Goal: Transaction & Acquisition: Purchase product/service

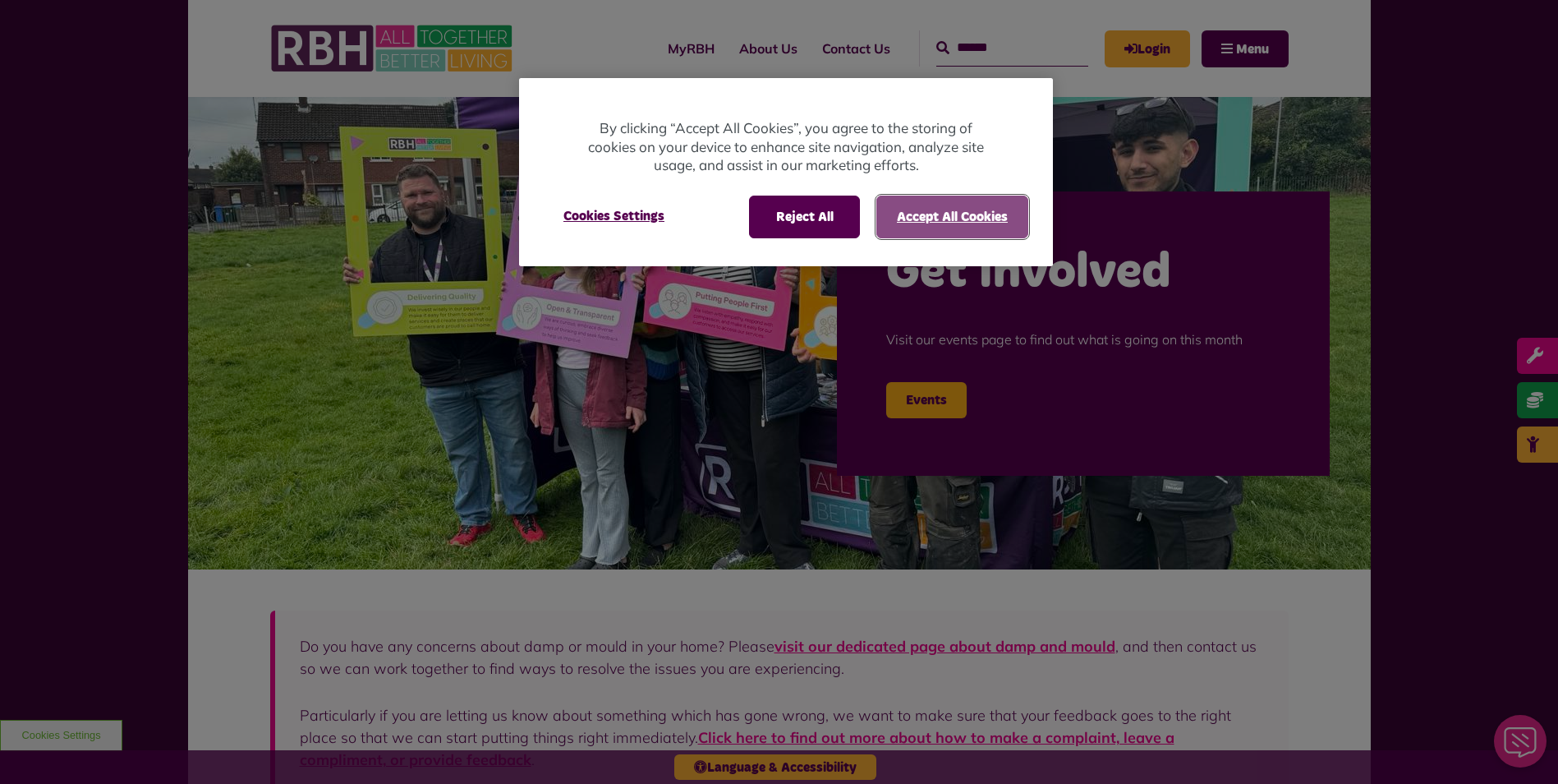
drag, startPoint x: 941, startPoint y: 216, endPoint x: 954, endPoint y: 203, distance: 18.4
click at [941, 230] on button "Accept All Cookies" at bounding box center [952, 217] width 152 height 43
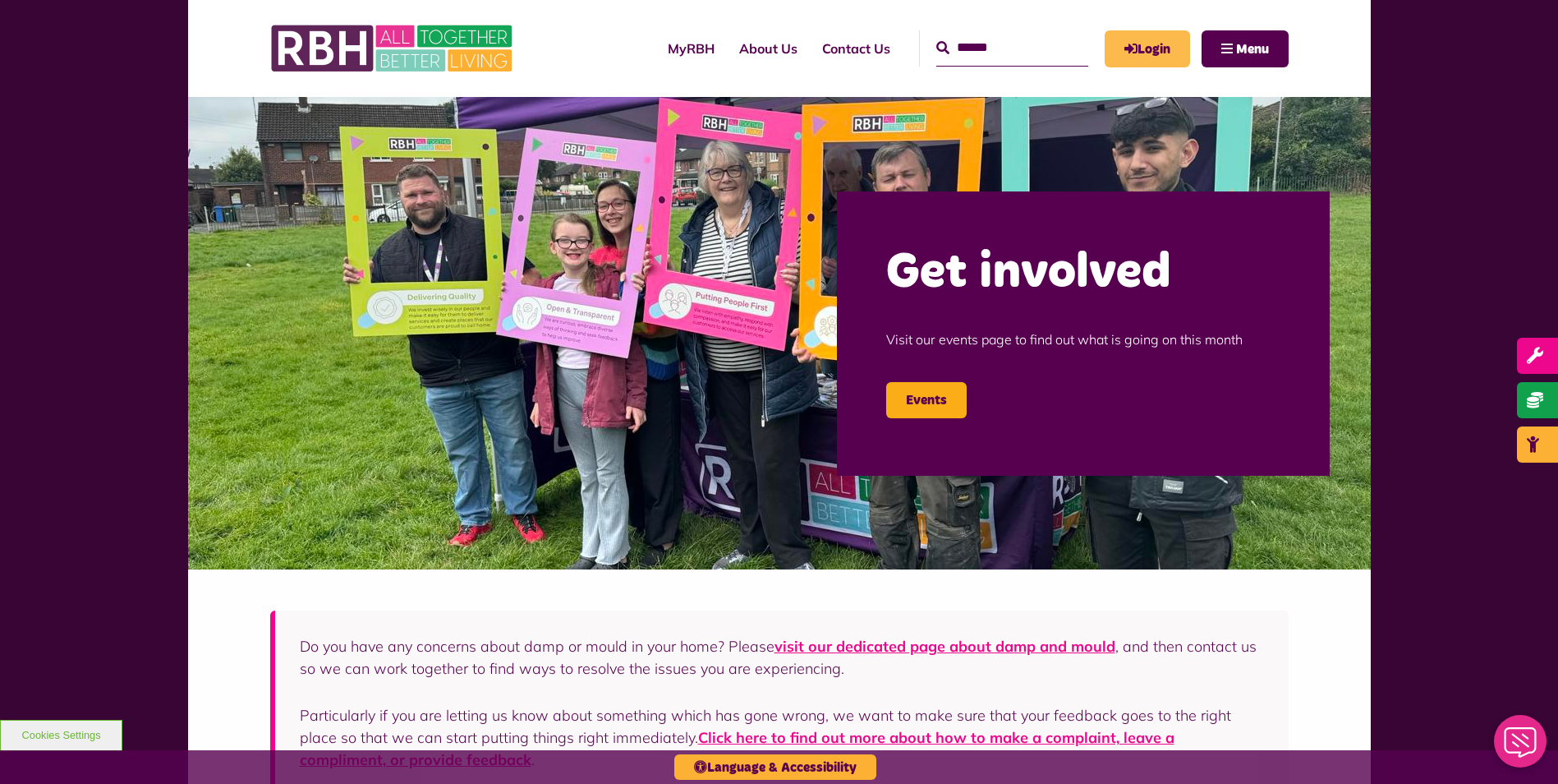
click at [0, 0] on icon "MyRBH" at bounding box center [0, 0] width 0 height 0
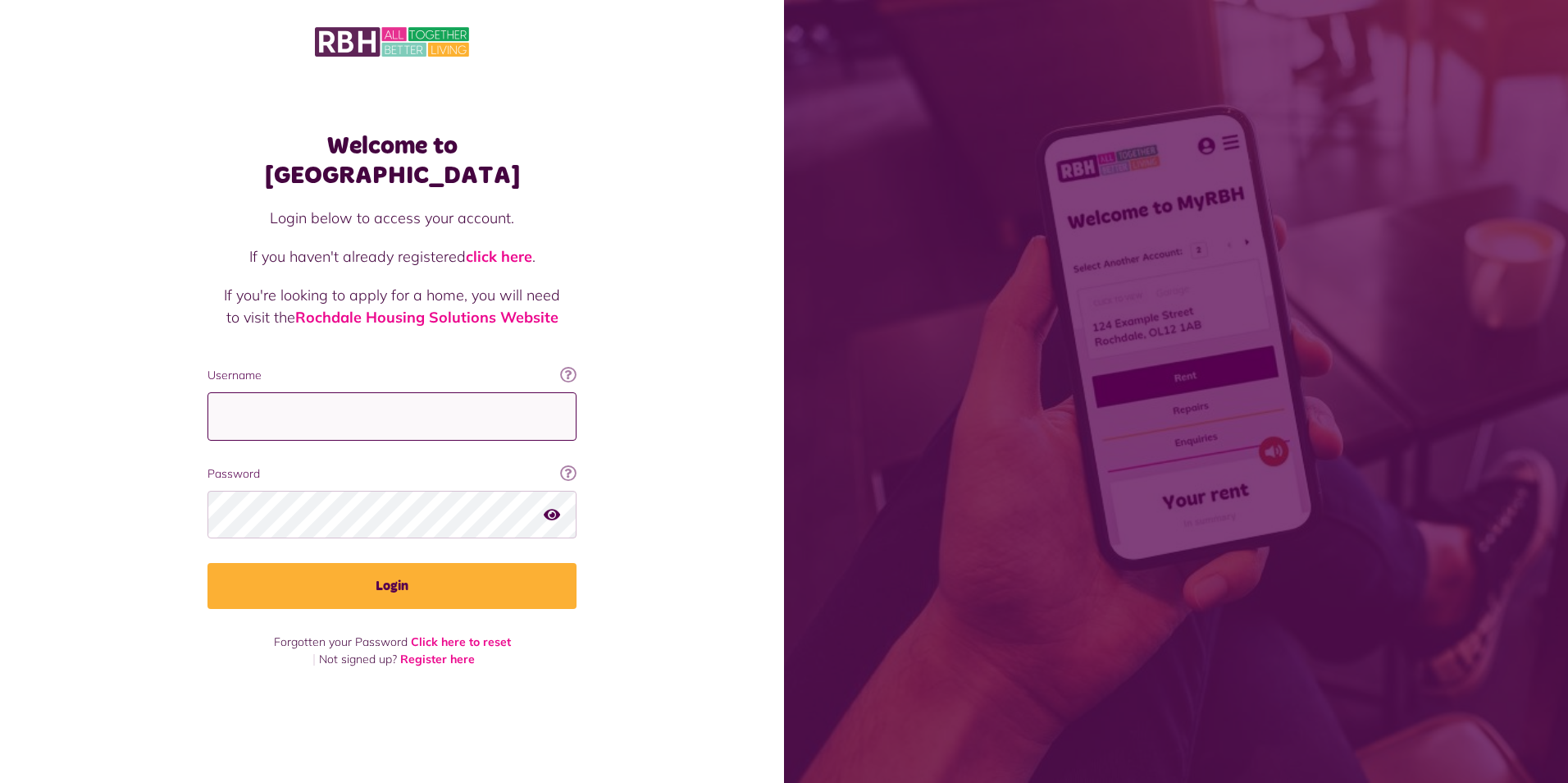
click at [328, 399] on input "Username" at bounding box center [392, 417] width 369 height 48
type input "**********"
click at [208, 563] on button "Login" at bounding box center [392, 585] width 369 height 46
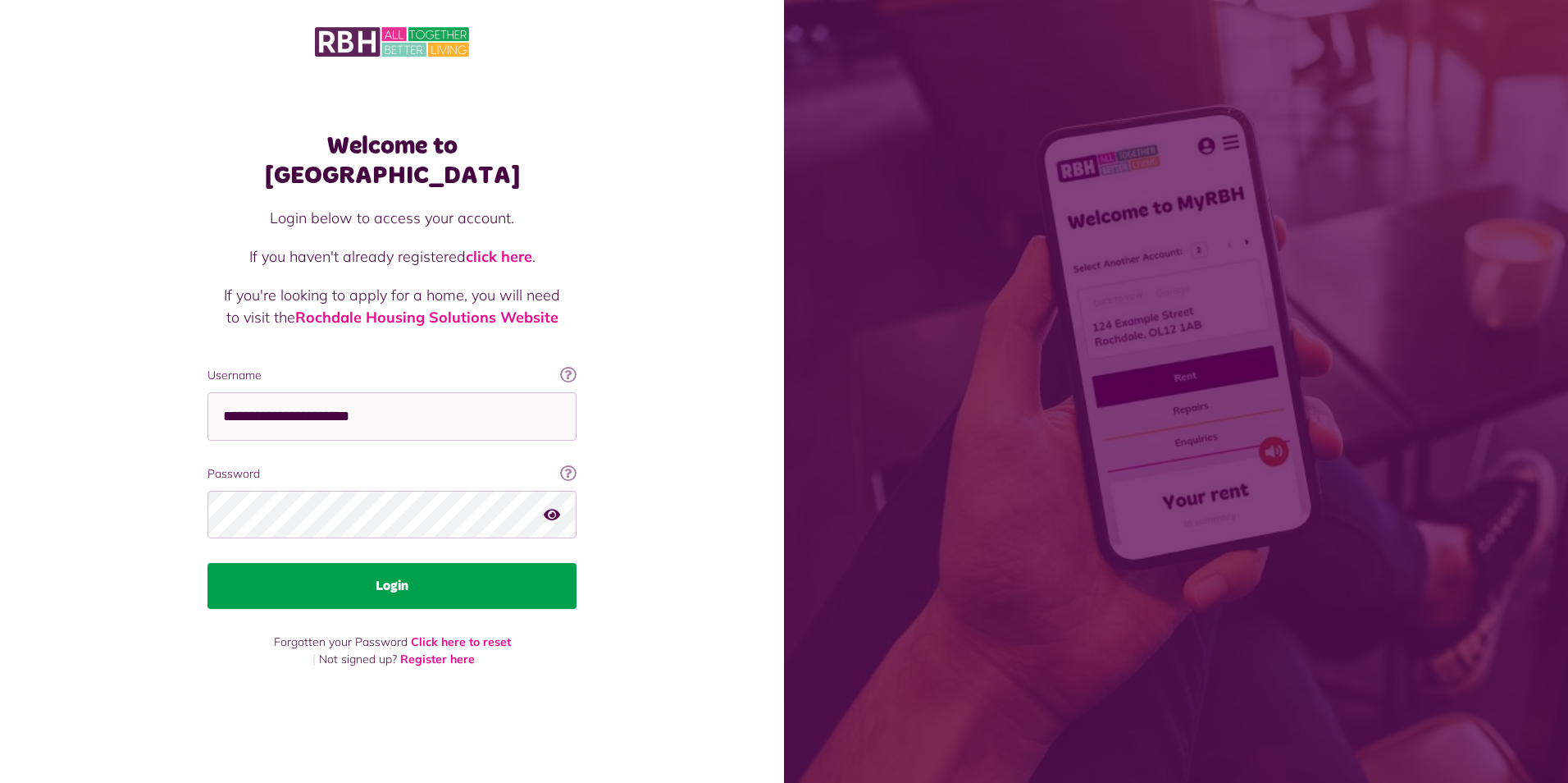
click at [349, 572] on button "Login" at bounding box center [392, 585] width 369 height 46
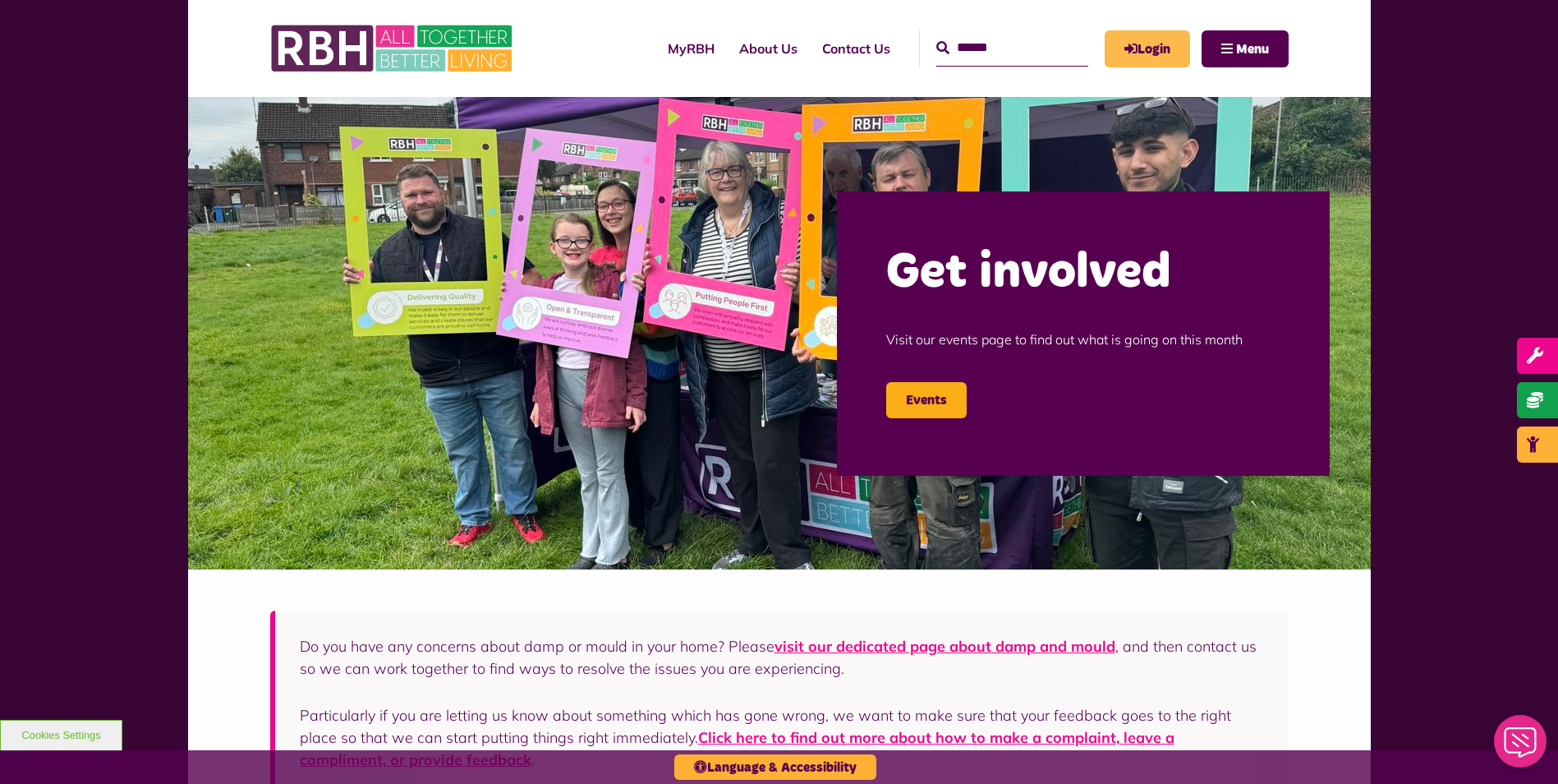
click at [1139, 57] on link "Login" at bounding box center [1148, 49] width 86 height 37
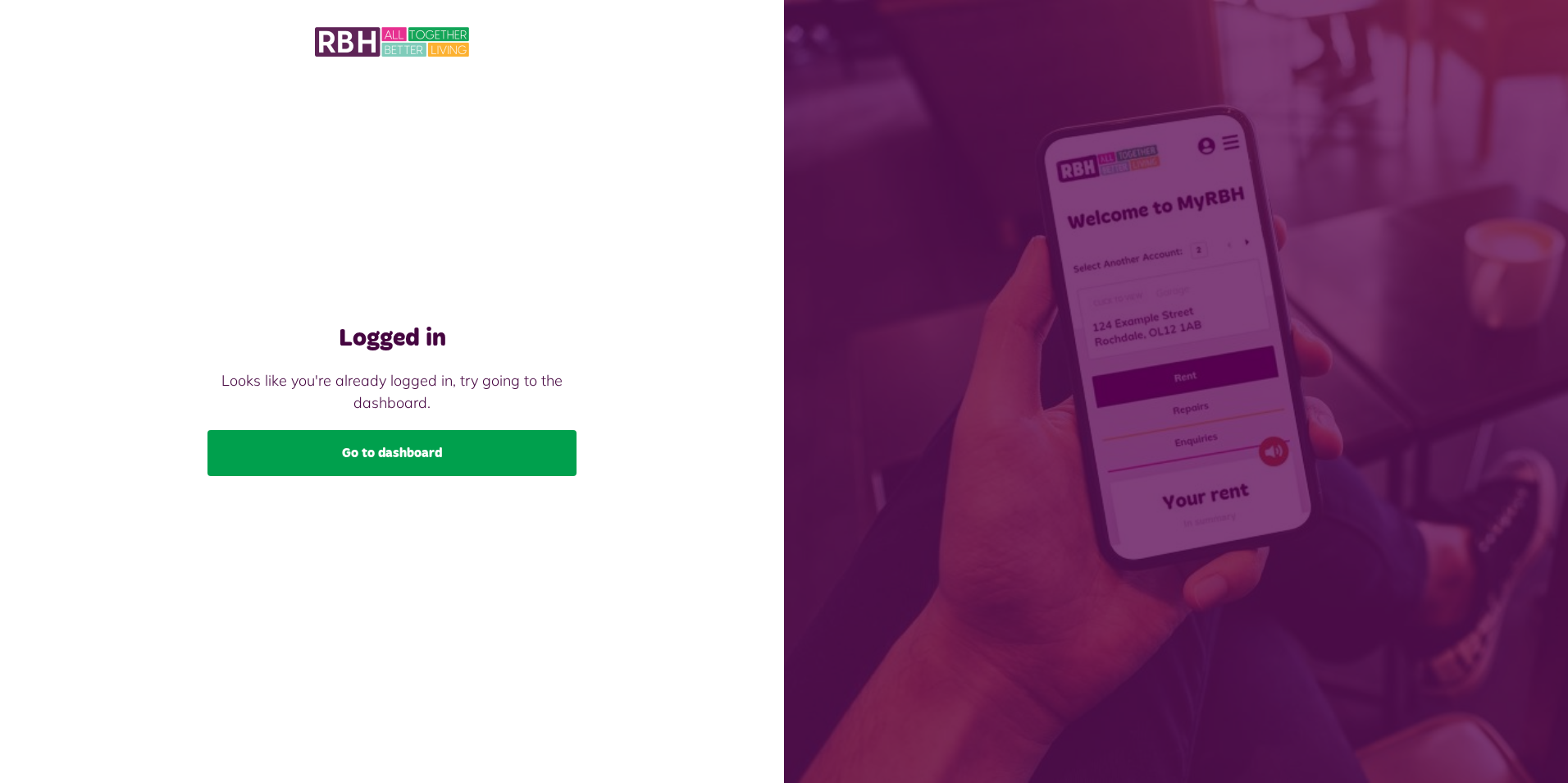
click at [291, 448] on link "Go to dashboard" at bounding box center [392, 452] width 369 height 46
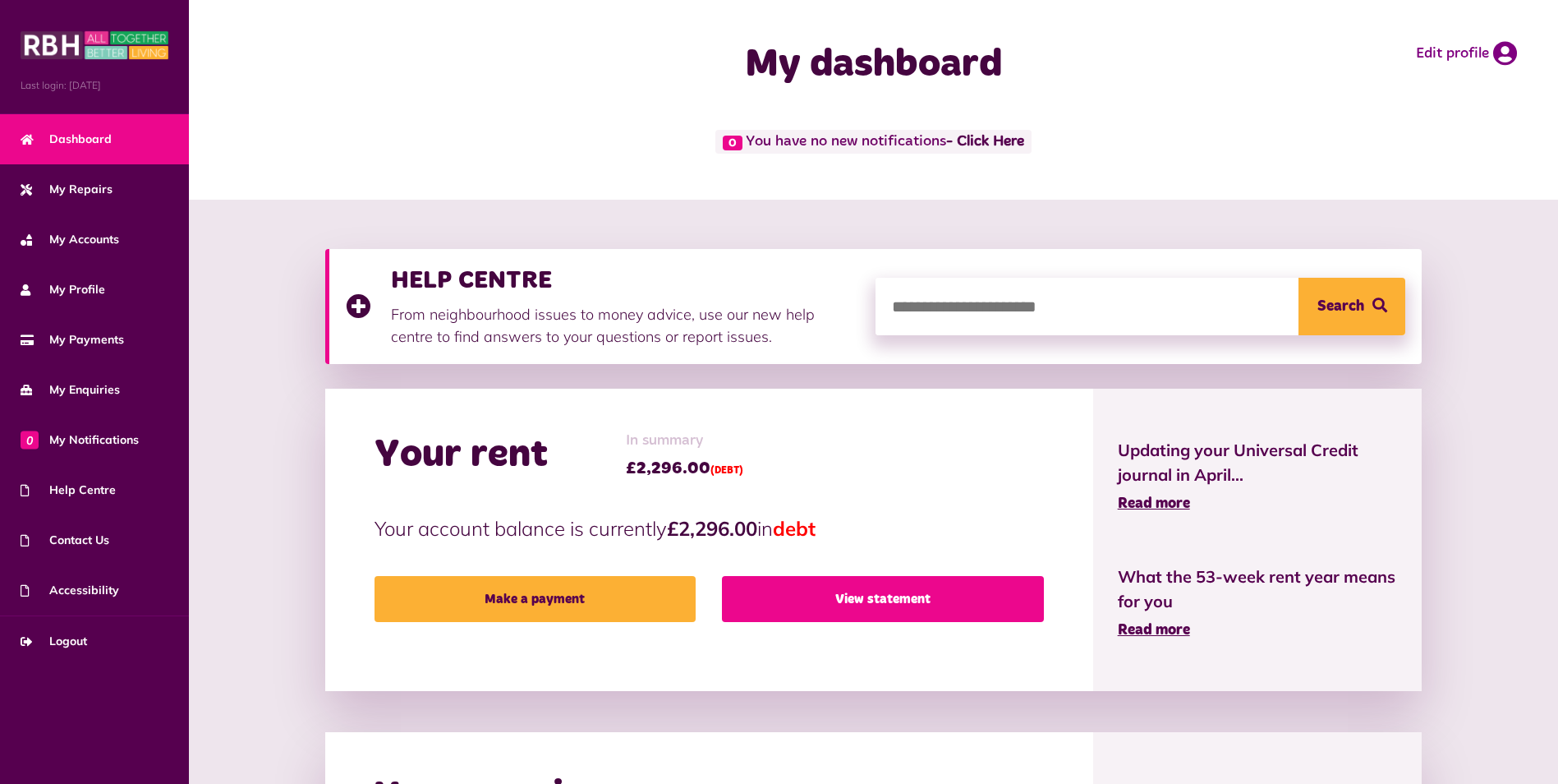
click at [820, 603] on link "View statement" at bounding box center [883, 598] width 321 height 46
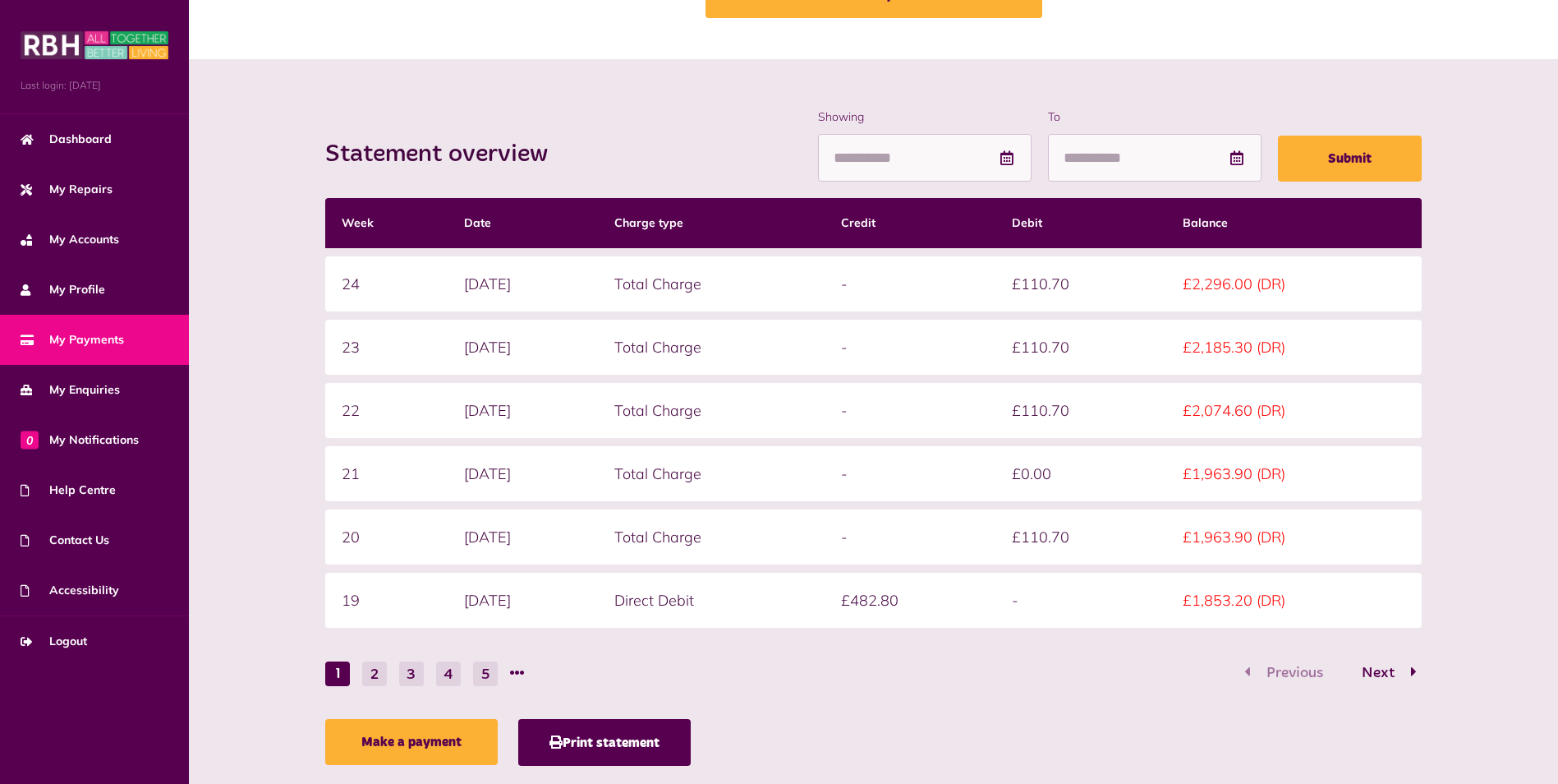
scroll to position [175, 0]
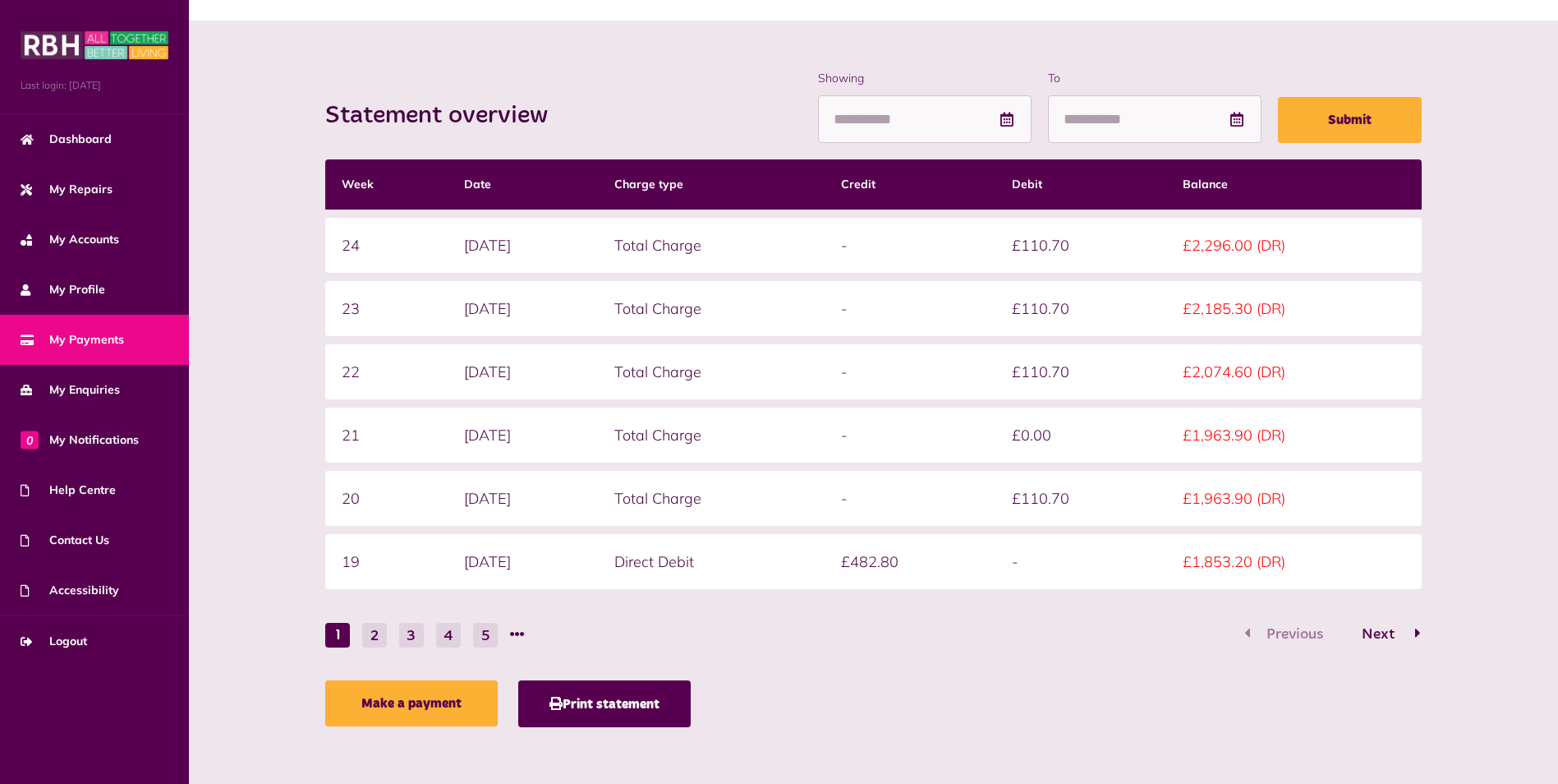
click at [1383, 626] on span "Next" at bounding box center [1379, 634] width 58 height 15
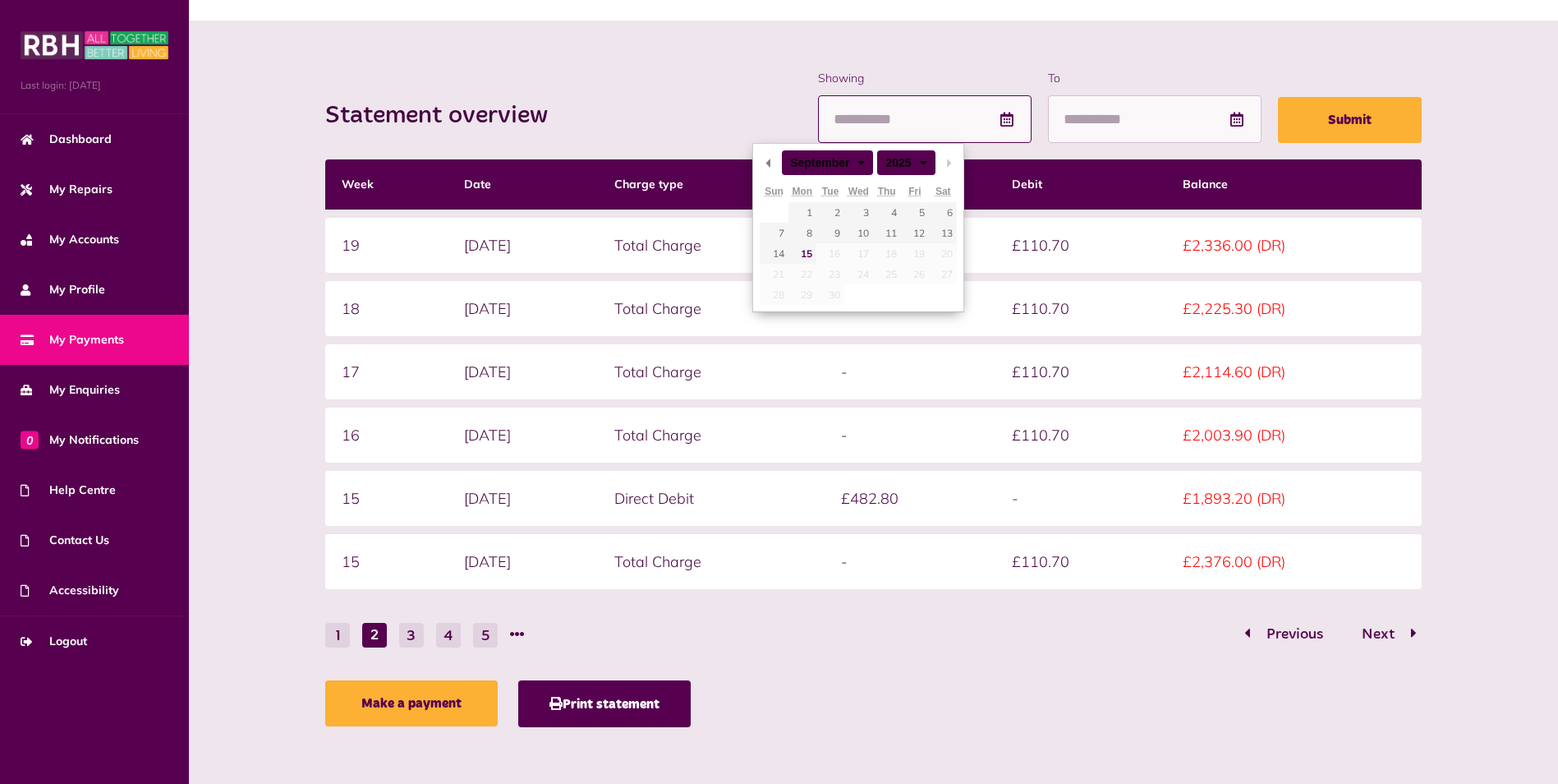
click at [848, 116] on input "Showing" at bounding box center [924, 119] width 214 height 49
click at [1107, 63] on div "Statement overview Showing To Submit Week Date Charge type Credit Debit Balance…" at bounding box center [873, 402] width 1369 height 763
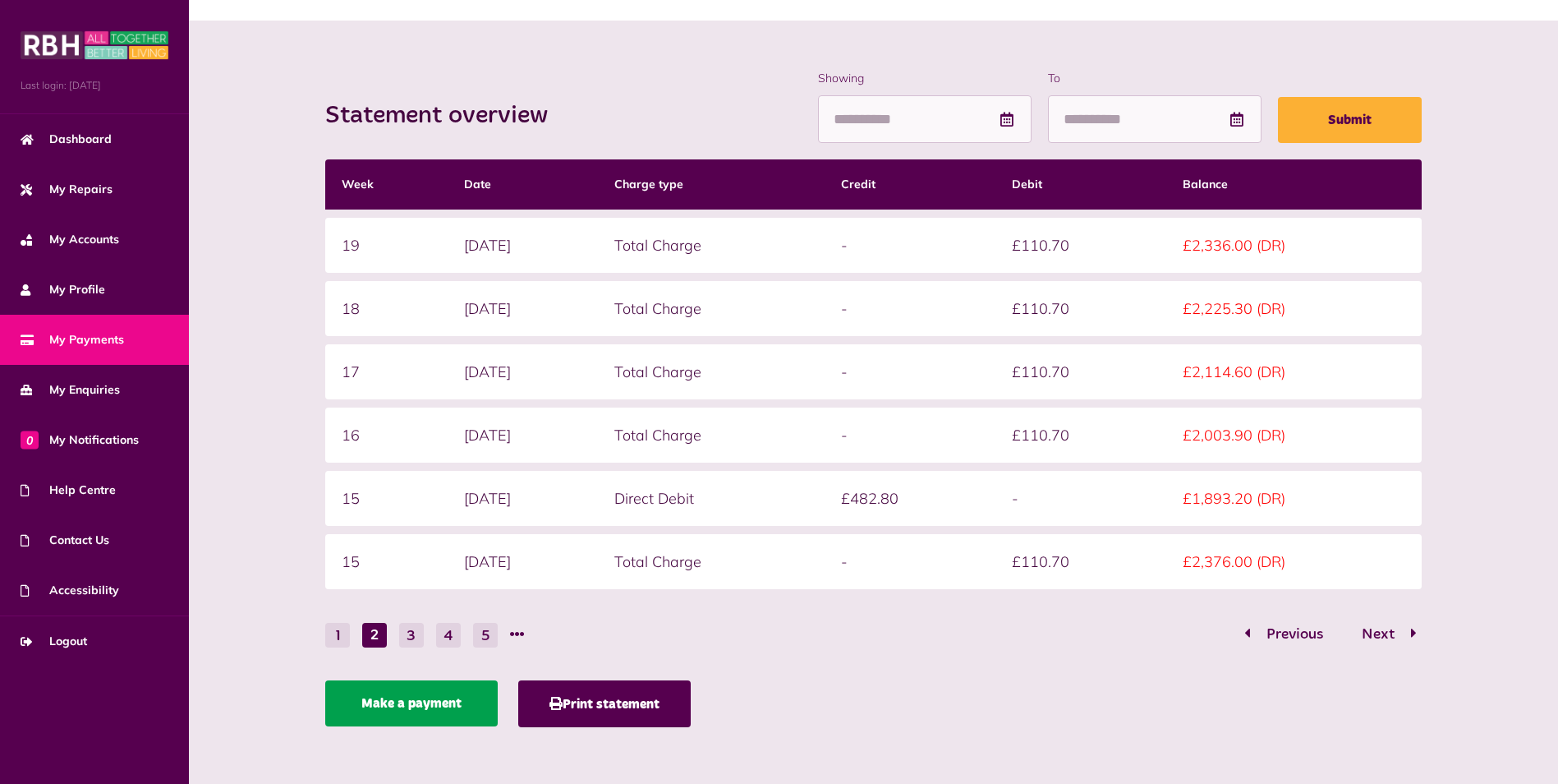
click at [388, 710] on link "Make a payment" at bounding box center [411, 703] width 173 height 46
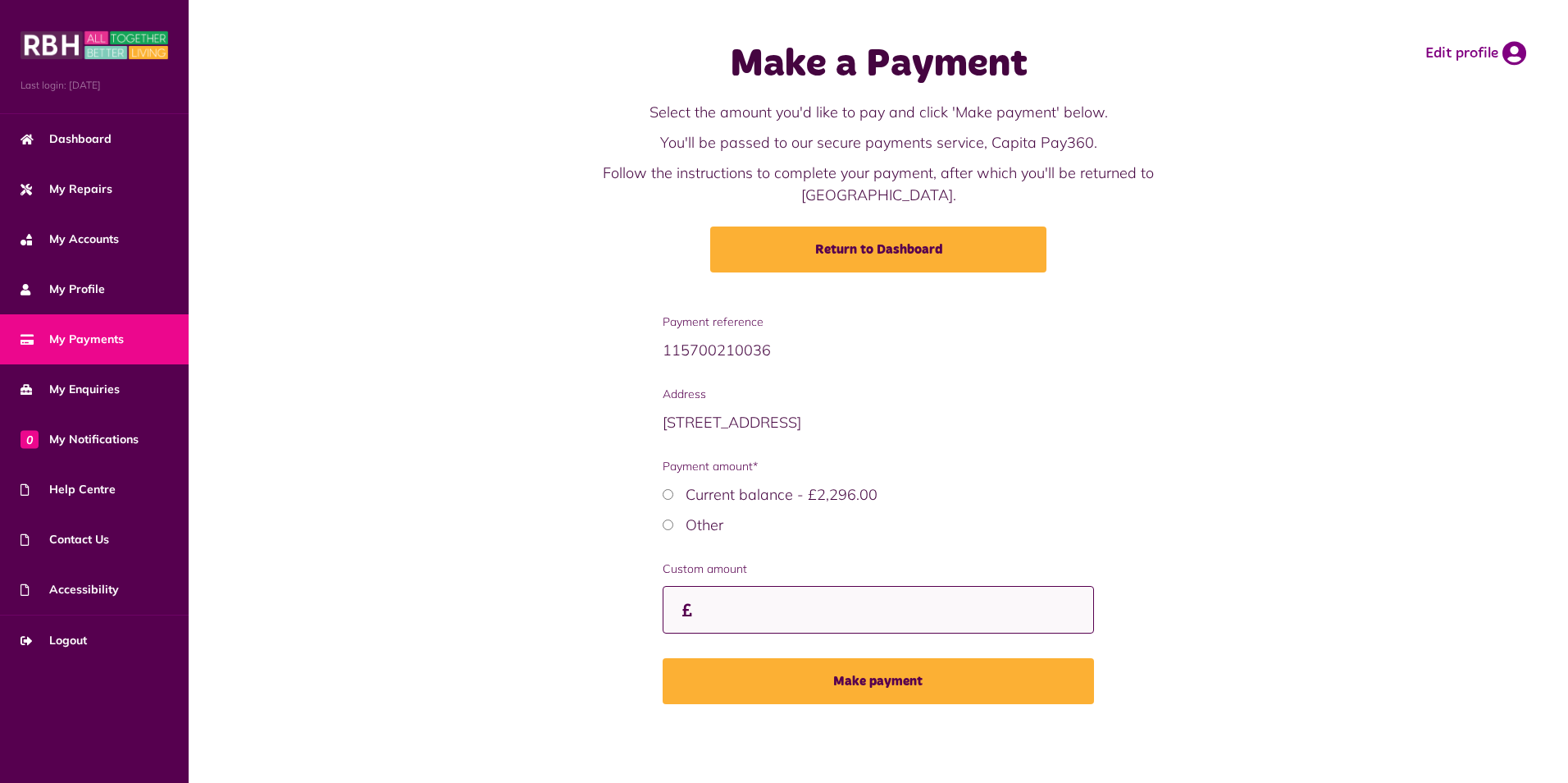
click at [732, 585] on input "Custom amount" at bounding box center [879, 610] width 432 height 48
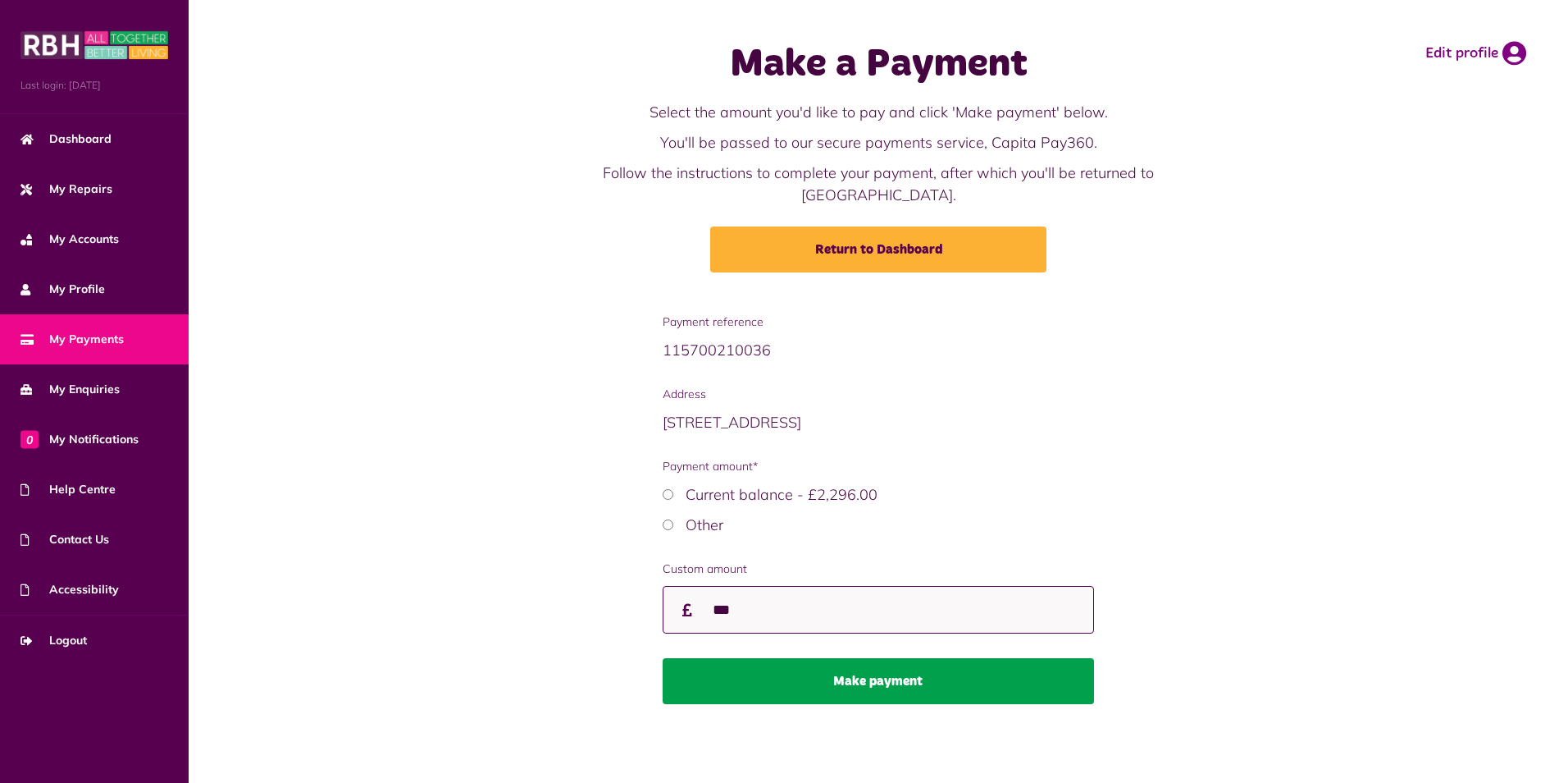
type input "***"
click at [850, 668] on button "Make payment" at bounding box center [879, 680] width 432 height 46
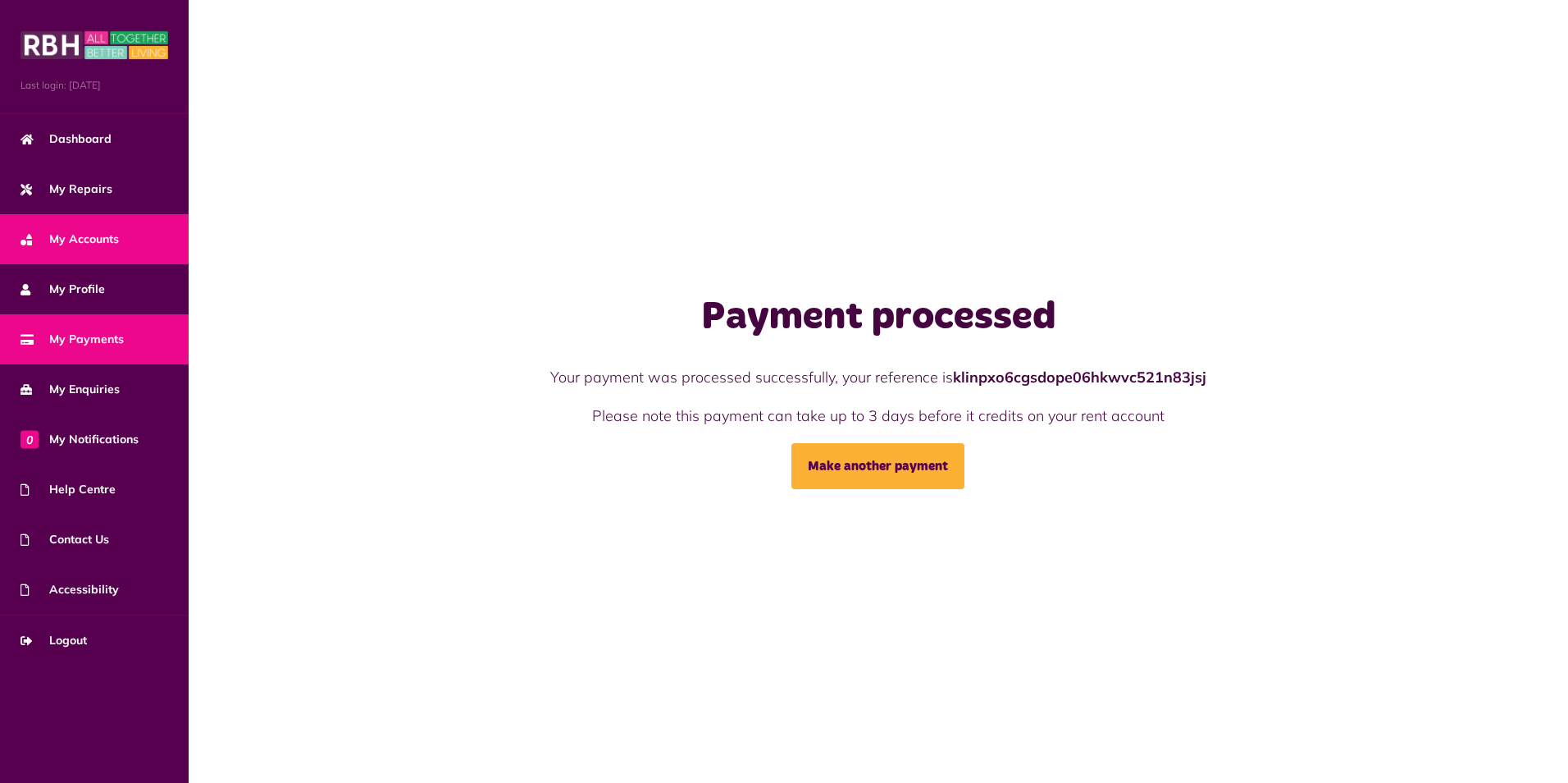
click at [123, 225] on link "My Accounts" at bounding box center [94, 240] width 188 height 50
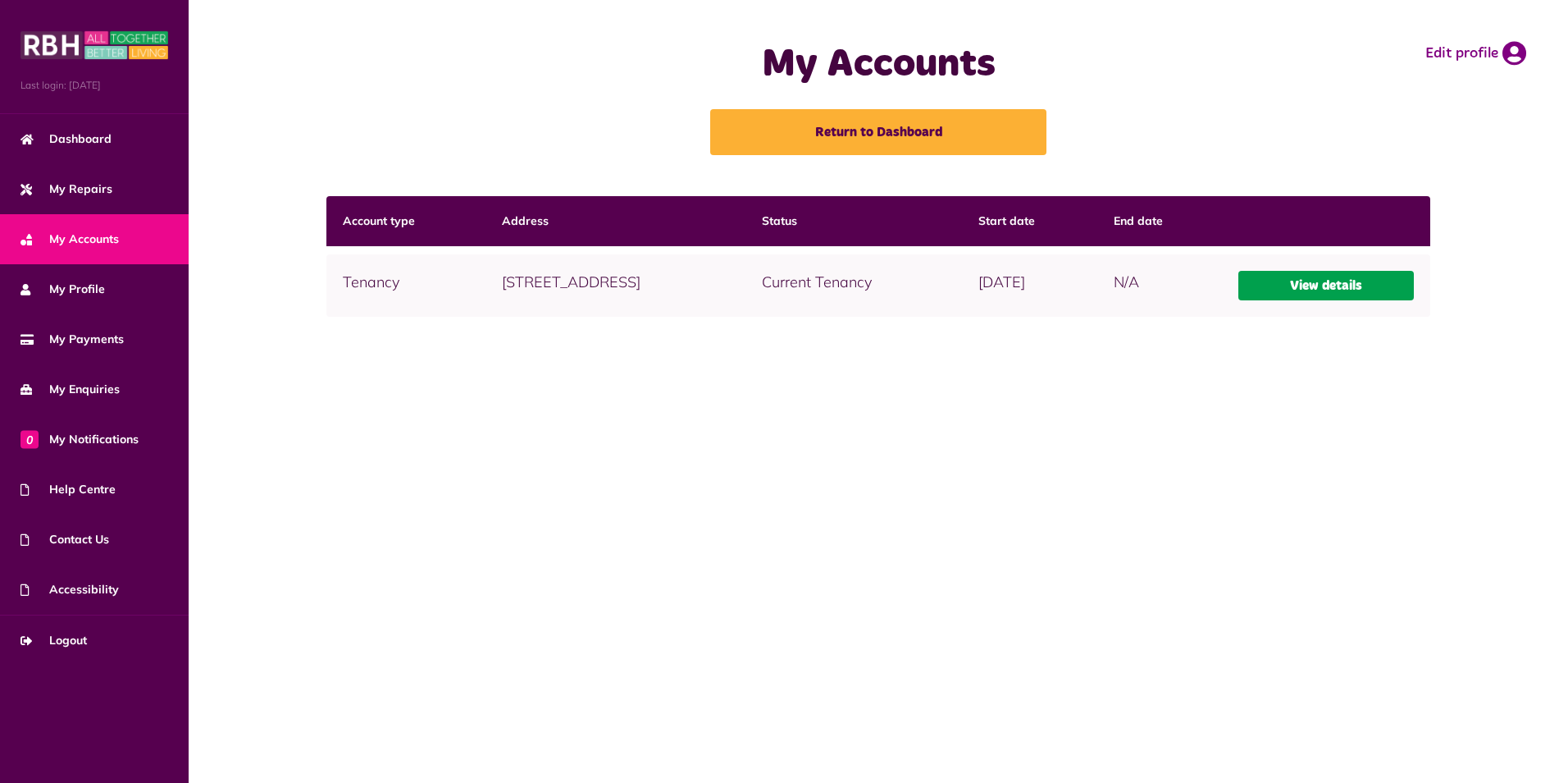
click at [1314, 295] on link "View details" at bounding box center [1326, 285] width 176 height 30
click at [1318, 288] on link "View details" at bounding box center [1326, 285] width 176 height 30
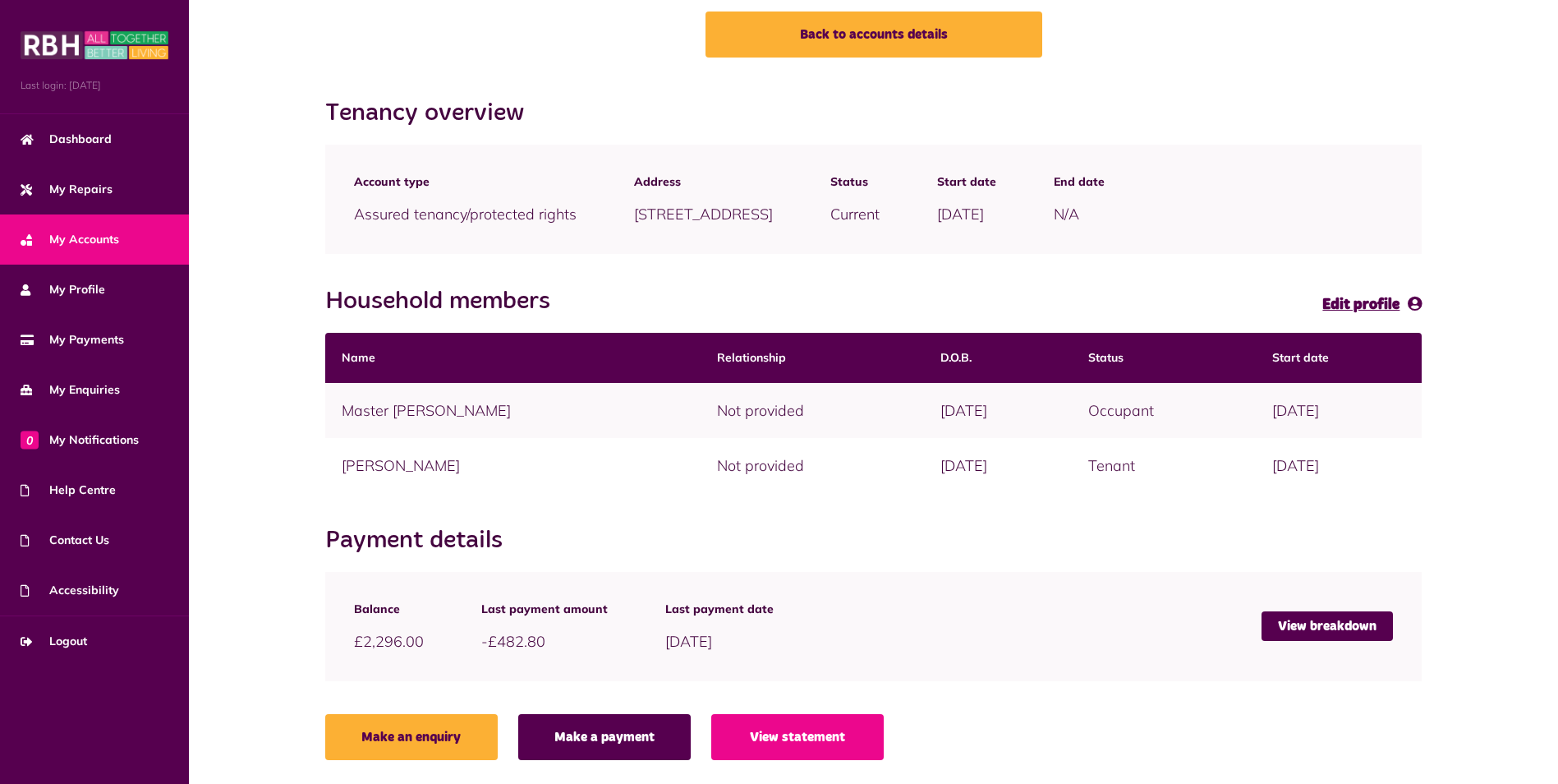
scroll to position [99, 0]
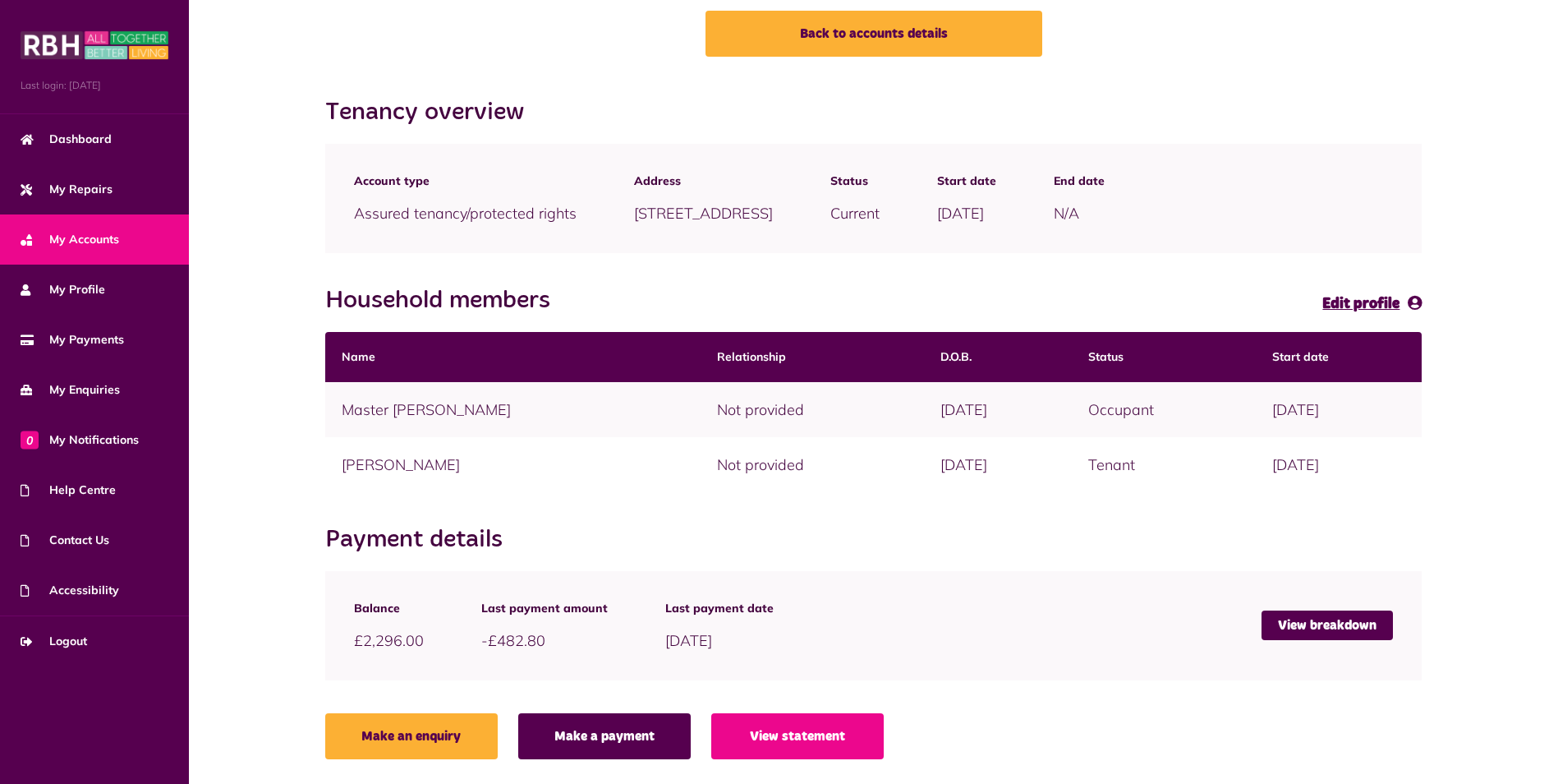
click at [376, 410] on td "Master [PERSON_NAME]" at bounding box center [512, 409] width 376 height 55
click at [1320, 621] on link "View breakdown" at bounding box center [1327, 625] width 132 height 30
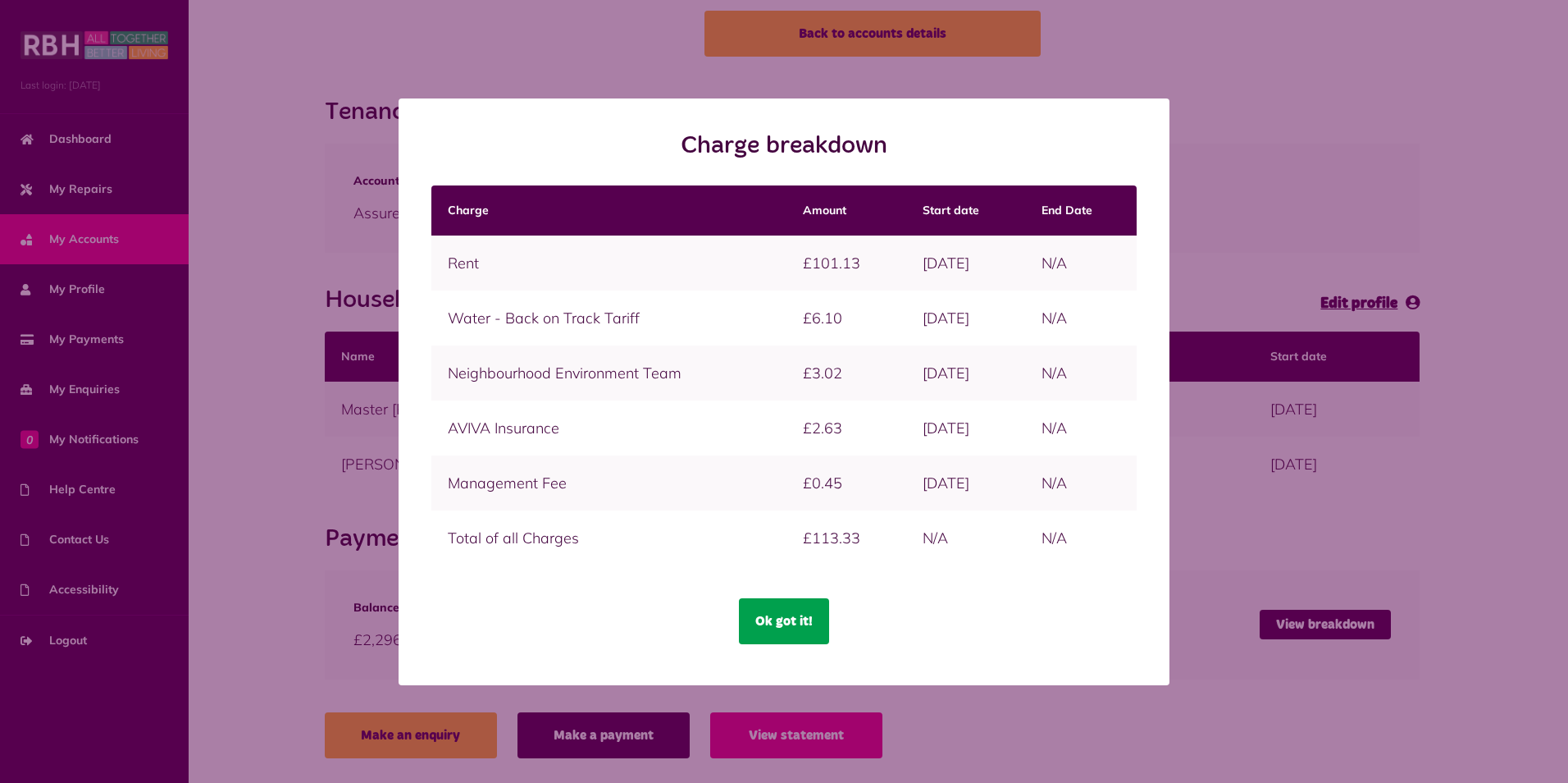
click at [784, 637] on button "Ok got it!" at bounding box center [784, 621] width 90 height 46
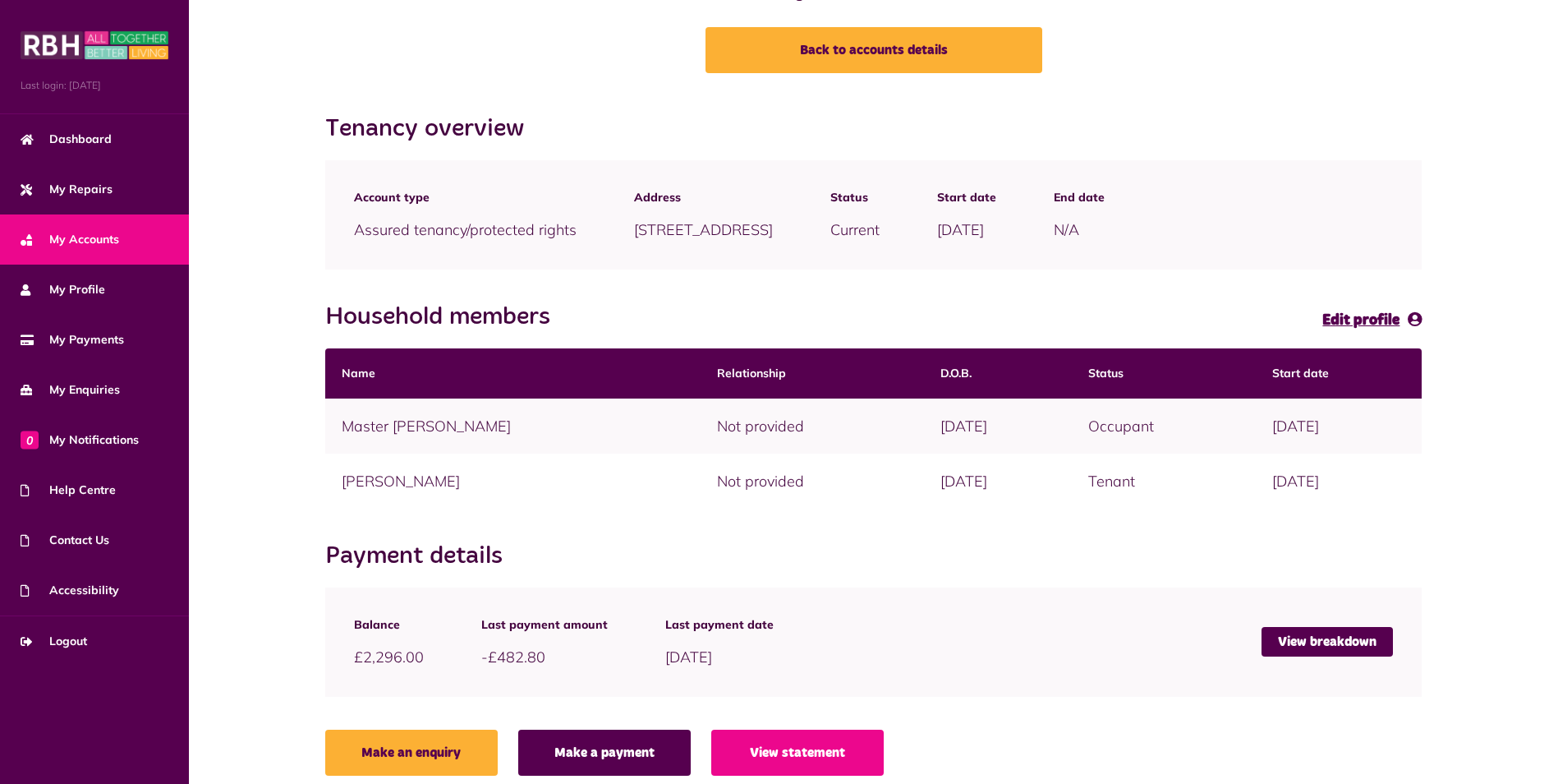
scroll to position [0, 0]
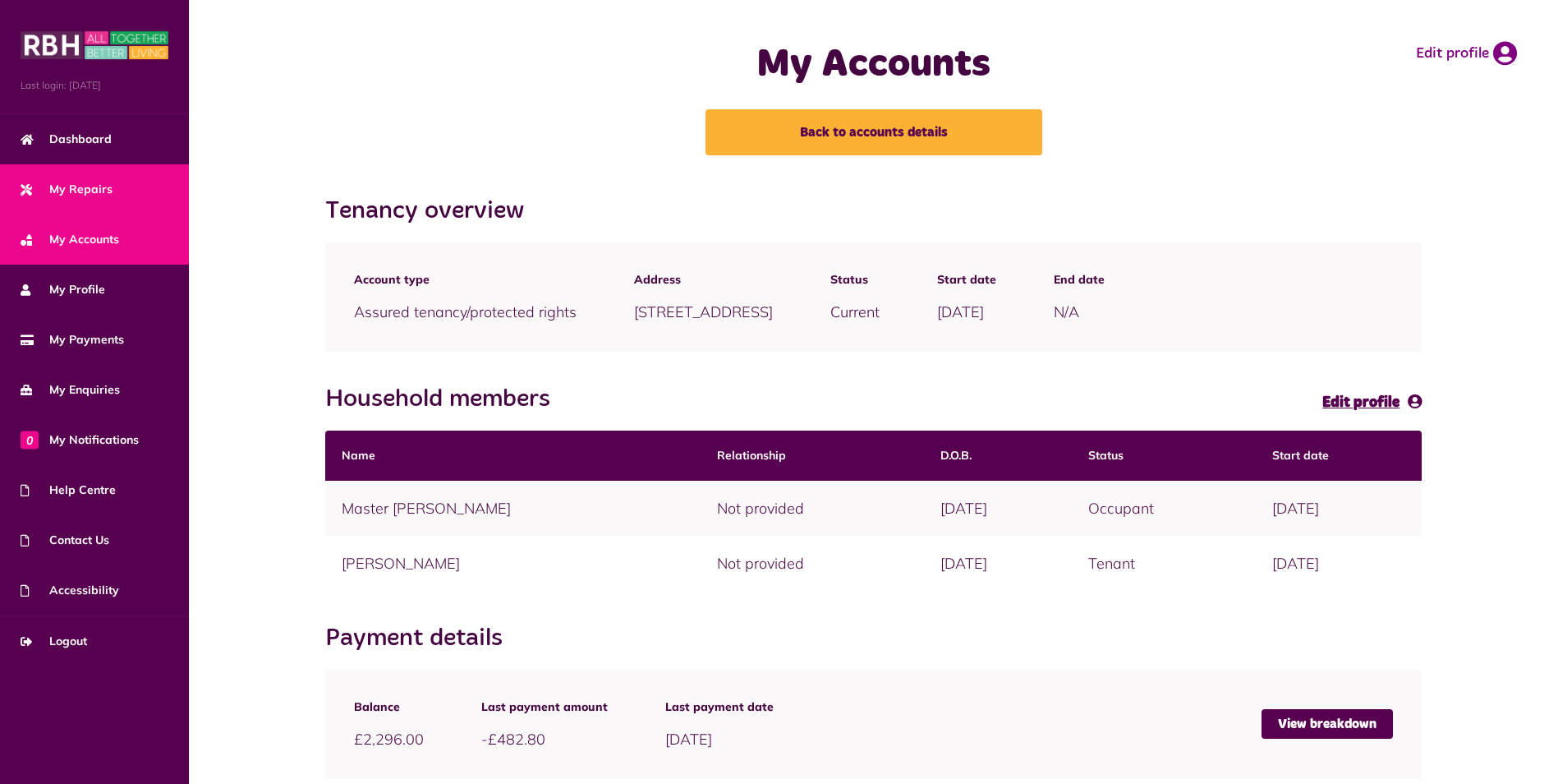
click at [106, 181] on span "My Repairs" at bounding box center [66, 189] width 92 height 17
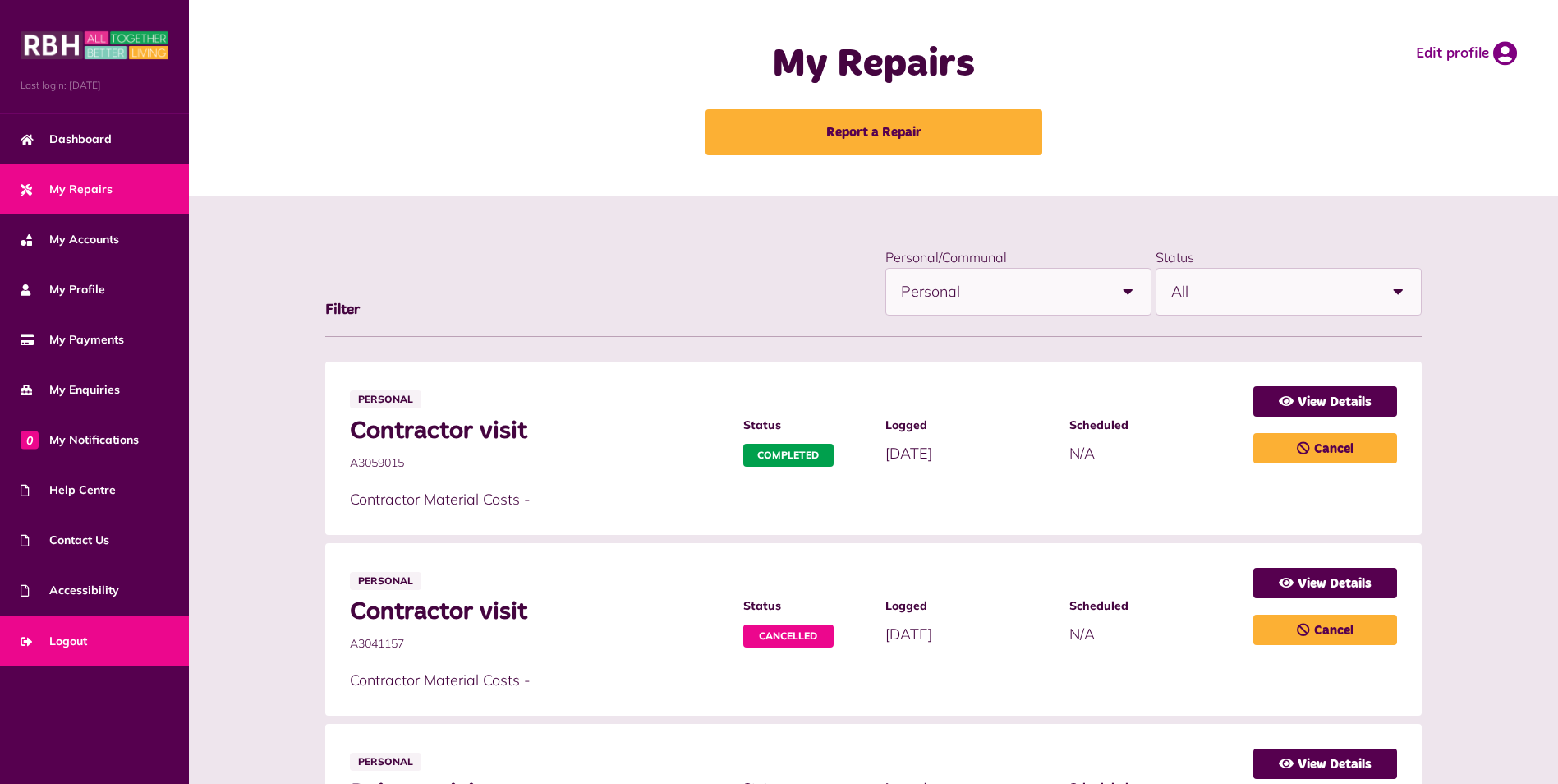
click at [59, 632] on link "Logout" at bounding box center [94, 641] width 189 height 50
